Goal: Find specific page/section: Find specific page/section

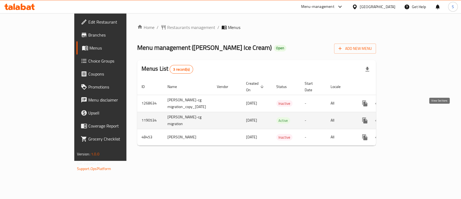
click at [411, 119] on link "enhanced table" at bounding box center [404, 120] width 13 height 13
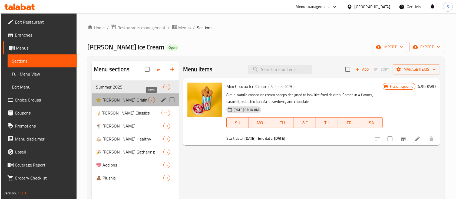
click at [152, 97] on span "2" at bounding box center [151, 99] width 6 height 5
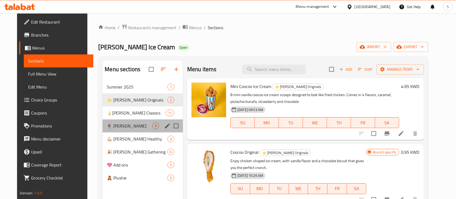
click at [128, 120] on div "🍨 [PERSON_NAME] 9" at bounding box center [142, 125] width 80 height 13
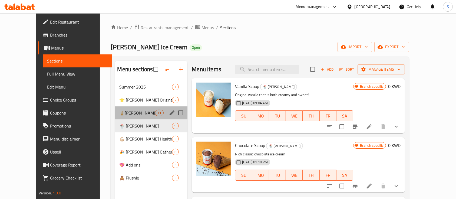
click at [128, 116] on div "🍦[PERSON_NAME] Classics 11" at bounding box center [151, 112] width 72 height 13
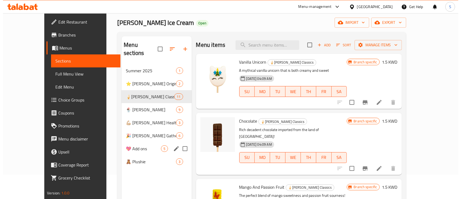
scroll to position [28, 0]
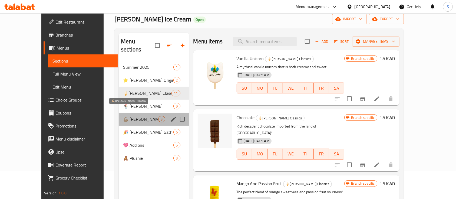
click at [123, 116] on span "💪🏼 [PERSON_NAME] Healthy" at bounding box center [140, 119] width 35 height 6
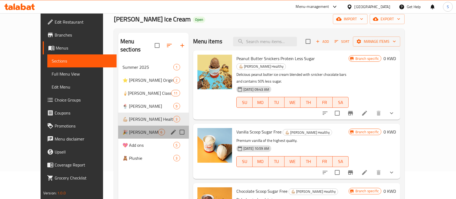
click at [118, 125] on div "🎉 [PERSON_NAME] Gathering 6" at bounding box center [153, 131] width 71 height 13
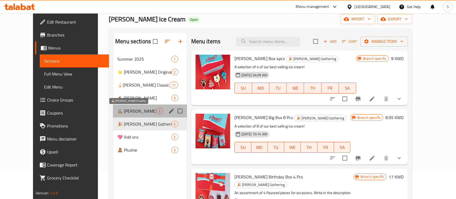
click at [129, 110] on span "💪🏼 [PERSON_NAME] Healthy" at bounding box center [136, 111] width 39 height 6
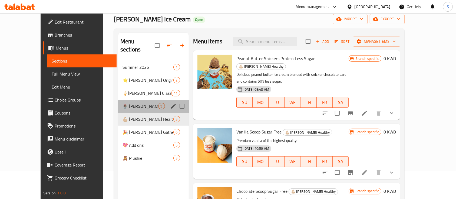
click at [127, 99] on div "🍨 [PERSON_NAME] 9" at bounding box center [153, 105] width 71 height 13
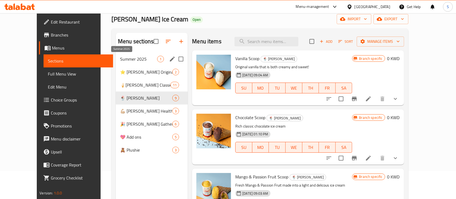
click at [134, 56] on span "Summer 2025" at bounding box center [138, 59] width 37 height 6
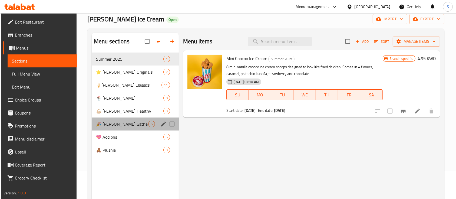
click at [134, 128] on div "🎉 [PERSON_NAME] Gathering 6" at bounding box center [135, 123] width 87 height 13
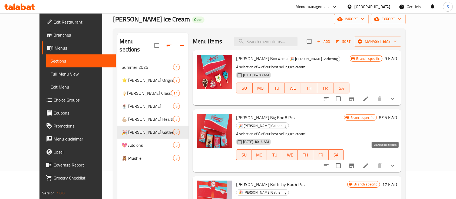
click at [354, 163] on icon "Branch-specific-item" at bounding box center [351, 165] width 5 height 4
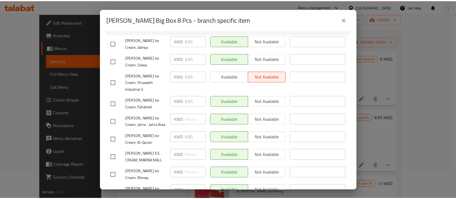
scroll to position [100, 0]
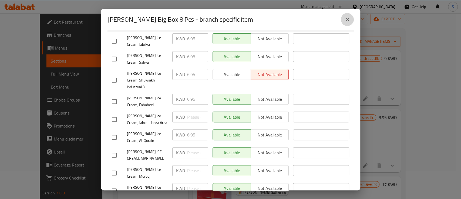
click at [348, 22] on icon "close" at bounding box center [347, 19] width 6 height 6
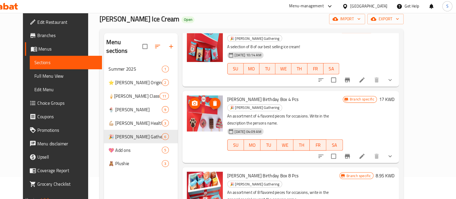
scroll to position [24, 0]
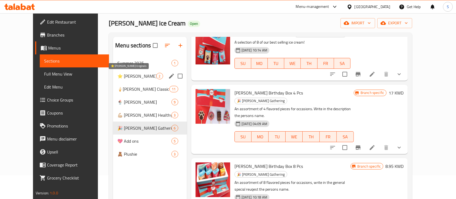
click at [129, 76] on span "⭐️ [PERSON_NAME] Originals" at bounding box center [136, 76] width 39 height 6
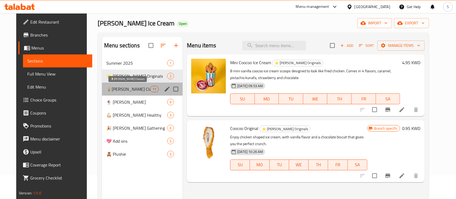
click at [129, 90] on span "🍦[PERSON_NAME] Classics" at bounding box center [128, 89] width 44 height 6
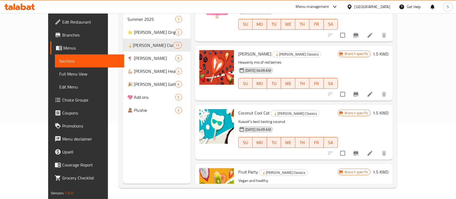
scroll to position [388, 0]
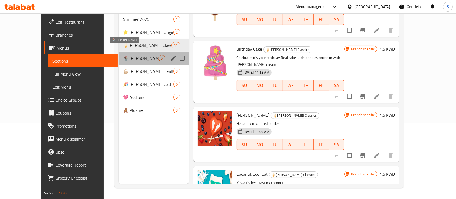
click at [125, 55] on span "🍨 [PERSON_NAME]" at bounding box center [140, 58] width 35 height 6
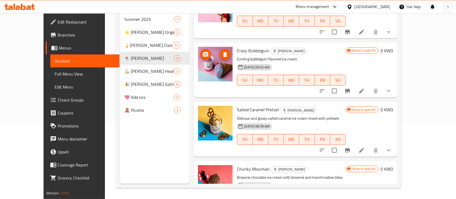
scroll to position [147, 0]
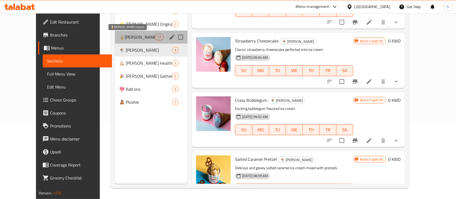
click at [130, 37] on span "🍦[PERSON_NAME] Classics" at bounding box center [137, 37] width 36 height 6
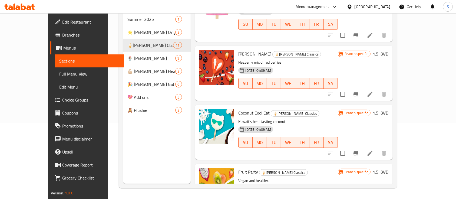
scroll to position [301, 0]
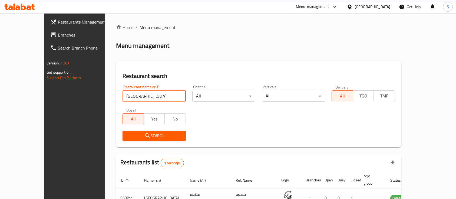
scroll to position [32, 0]
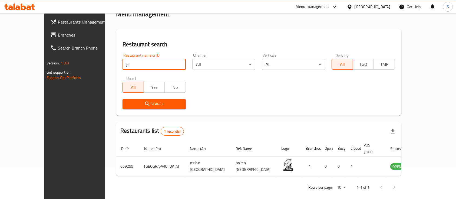
type input "j"
type input "تي 1"
click button "Search" at bounding box center [153, 104] width 63 height 10
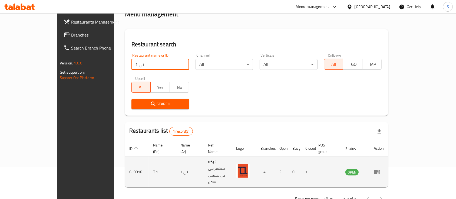
click at [149, 159] on td "T 1" at bounding box center [163, 171] width 28 height 31
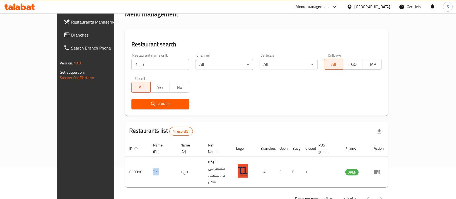
copy td "T 1"
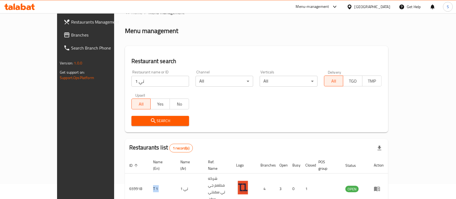
scroll to position [0, 0]
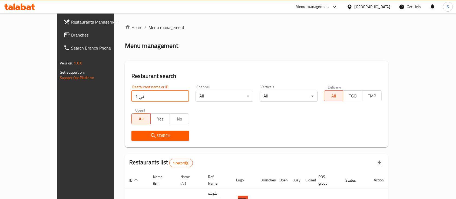
click at [143, 99] on input "تي 1" at bounding box center [160, 96] width 58 height 11
type input "كباب الطربوش"
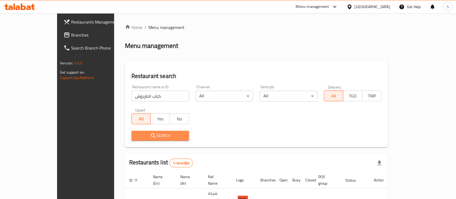
click at [139, 134] on span "Search" at bounding box center [160, 135] width 49 height 7
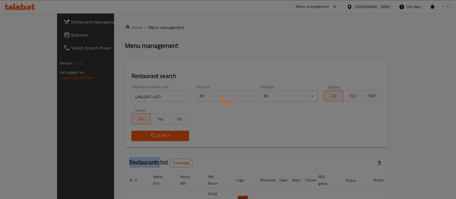
click at [139, 134] on div at bounding box center [228, 99] width 456 height 199
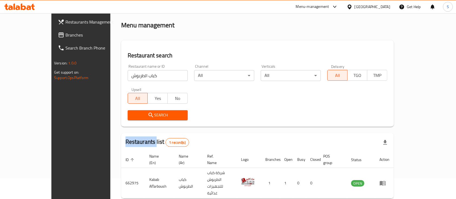
scroll to position [32, 0]
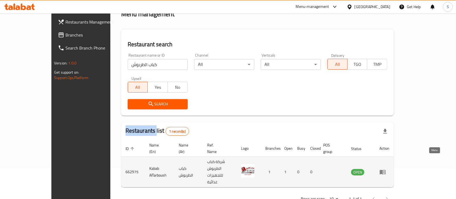
click at [389, 168] on link "enhanced table" at bounding box center [384, 171] width 10 height 6
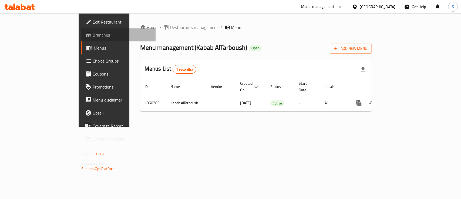
click at [93, 36] on span "Branches" at bounding box center [122, 35] width 59 height 6
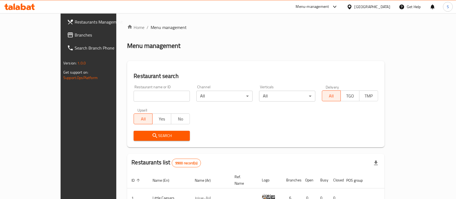
click at [134, 95] on input "search" at bounding box center [162, 96] width 56 height 11
type input "س"
click button "Search" at bounding box center [162, 136] width 56 height 10
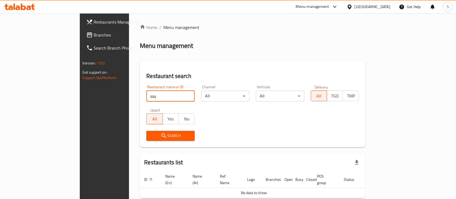
click button "Search" at bounding box center [170, 136] width 48 height 10
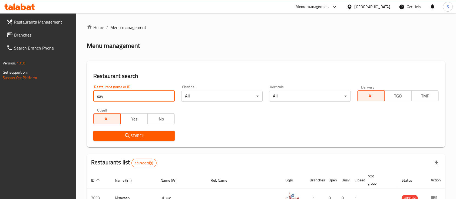
click at [130, 99] on input "say" at bounding box center [133, 96] width 81 height 11
click button "Search" at bounding box center [133, 136] width 81 height 10
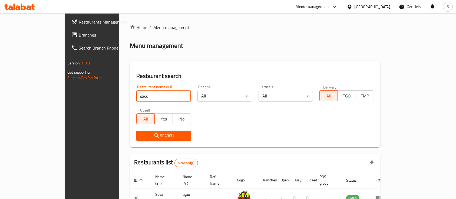
click button "Search" at bounding box center [163, 136] width 55 height 10
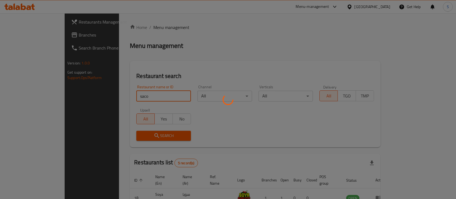
scroll to position [22, 0]
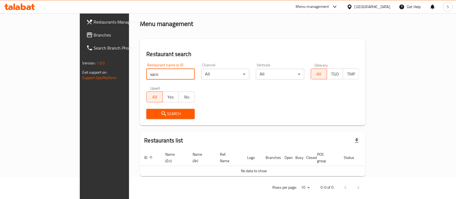
click at [146, 77] on input "saco" at bounding box center [170, 74] width 48 height 11
click button "Search" at bounding box center [170, 114] width 48 height 10
type input "say"
click button "Search" at bounding box center [170, 114] width 48 height 10
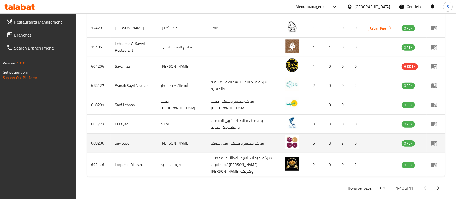
scroll to position [208, 0]
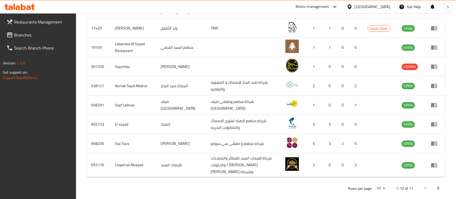
click at [441, 185] on icon "Next page" at bounding box center [438, 188] width 6 height 6
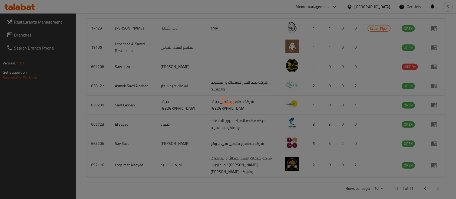
scroll to position [38, 0]
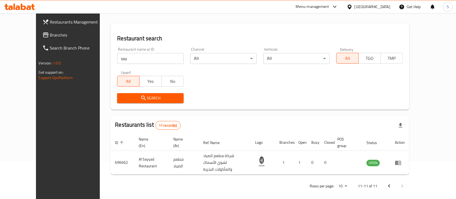
click at [392, 182] on icon "Previous page" at bounding box center [389, 185] width 6 height 6
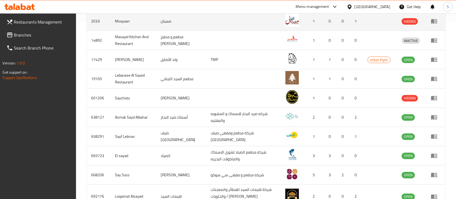
scroll to position [182, 0]
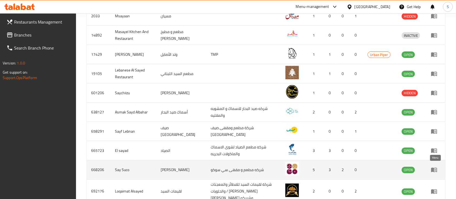
click at [434, 166] on icon "enhanced table" at bounding box center [434, 169] width 6 height 6
